Goal: Check status: Check status

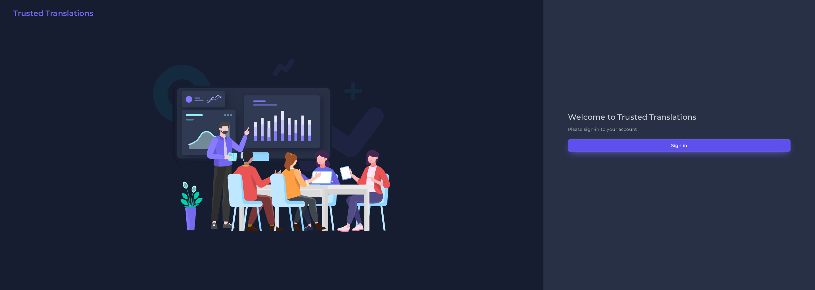
click at [683, 144] on button "Sign in" at bounding box center [679, 145] width 222 height 12
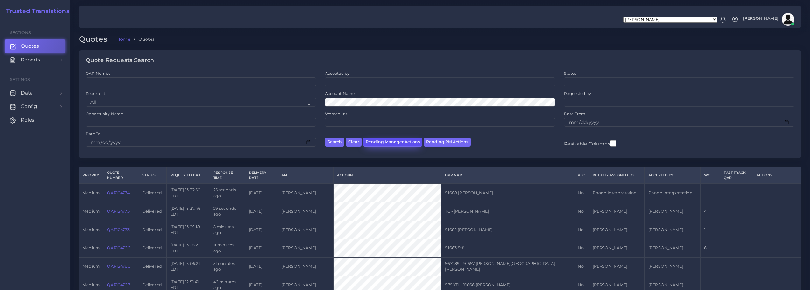
click at [391, 141] on button "Pending Manager Actions" at bounding box center [392, 141] width 59 height 9
select select "awaiting_manager_initial_review"
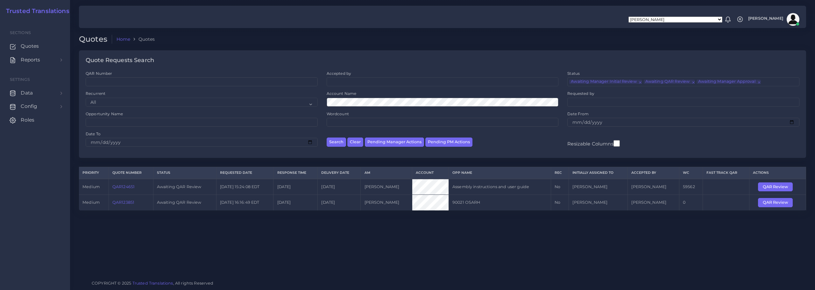
click at [116, 186] on link "QAR124651" at bounding box center [123, 186] width 22 height 5
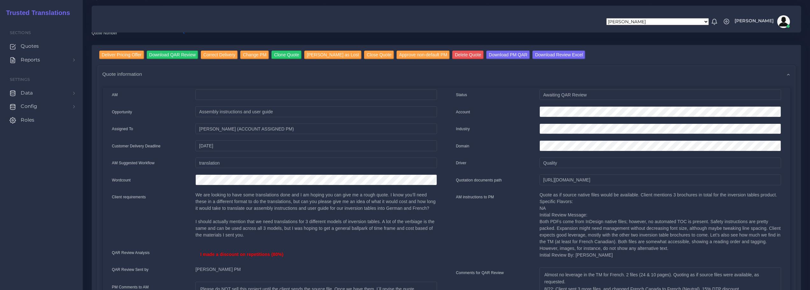
scroll to position [32, 0]
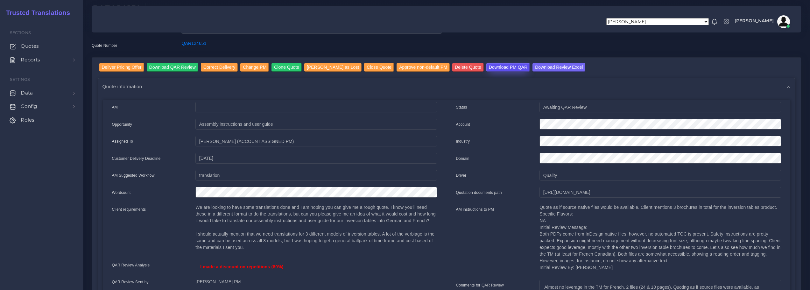
click at [490, 65] on input "Download PM QAR" at bounding box center [508, 67] width 44 height 9
click at [535, 66] on input "Download Review Excel" at bounding box center [558, 67] width 53 height 9
click at [164, 66] on input "Download QAR Review" at bounding box center [173, 67] width 52 height 9
click at [26, 45] on span "Quotes" at bounding box center [31, 46] width 18 height 7
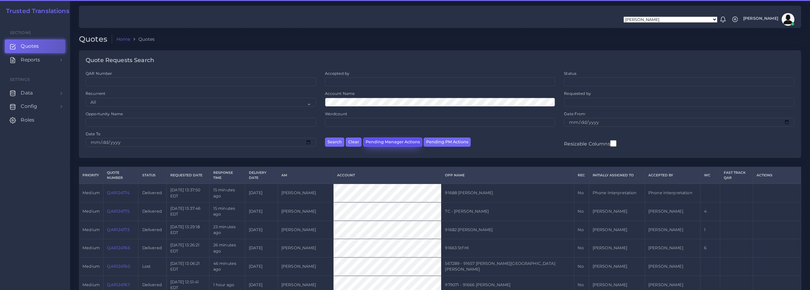
click at [401, 143] on button "Pending Manager Actions" at bounding box center [392, 141] width 59 height 9
select select "awaiting_manager_initial_review"
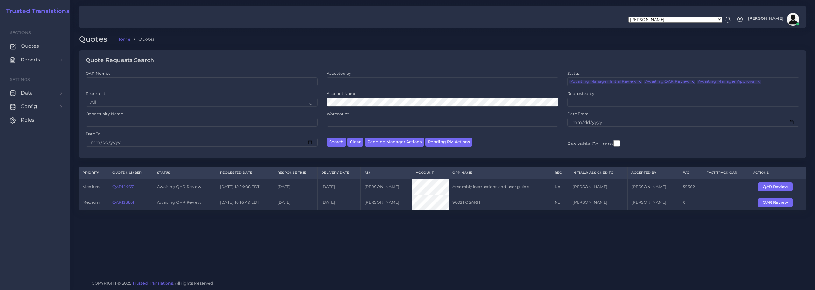
click at [123, 187] on link "QAR124651" at bounding box center [123, 186] width 22 height 5
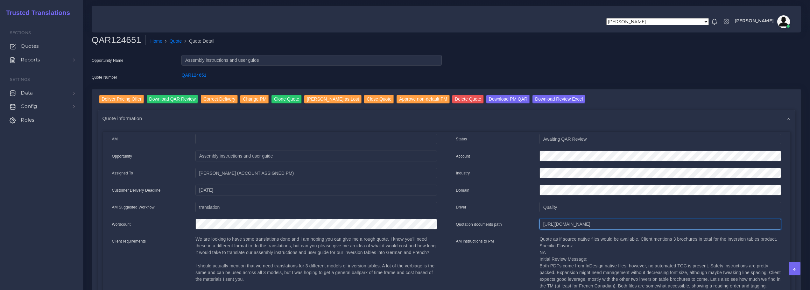
scroll to position [0, 206]
drag, startPoint x: 543, startPoint y: 225, endPoint x: 812, endPoint y: 224, distance: 268.3
click at [810, 224] on html "[PERSON_NAME] [PERSON_NAME] [PERSON_NAME] [PERSON_NAME] PM [PERSON_NAME] [PERSO…" at bounding box center [405, 145] width 810 height 290
